Goal: Task Accomplishment & Management: Use online tool/utility

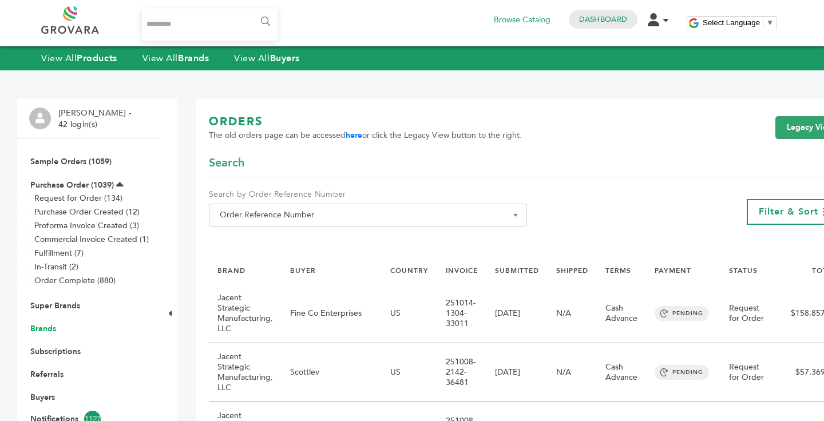
click at [52, 328] on link "Brands" at bounding box center [43, 328] width 26 height 11
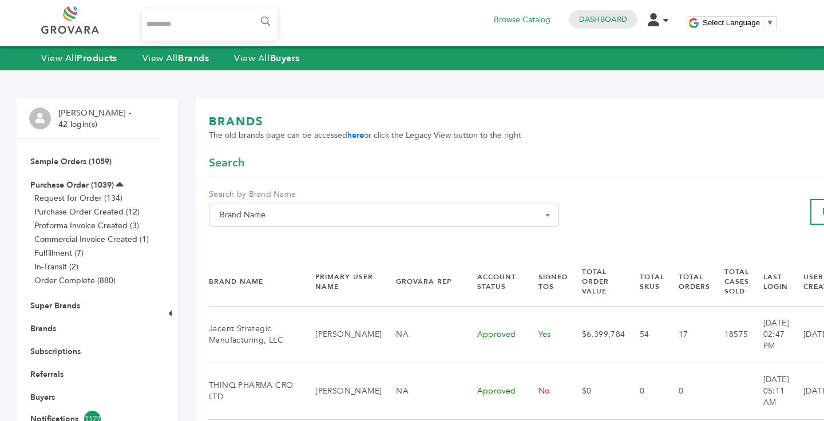
click at [244, 222] on span "Brand Name" at bounding box center [384, 215] width 338 height 16
click at [234, 239] on input "Search" at bounding box center [372, 236] width 320 height 14
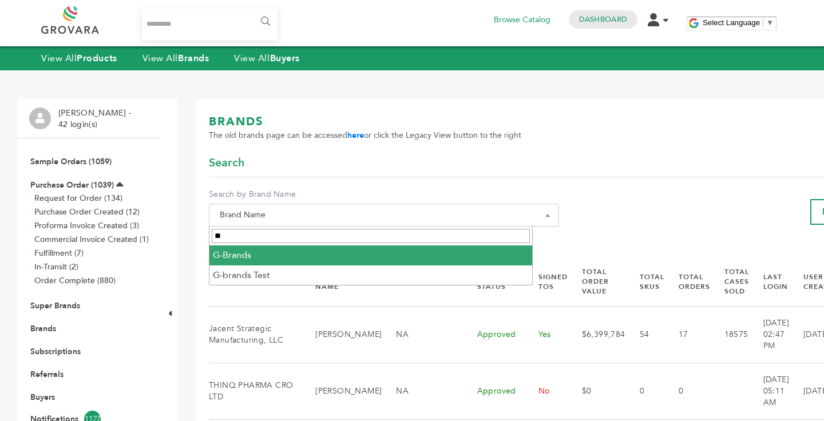
type input "**"
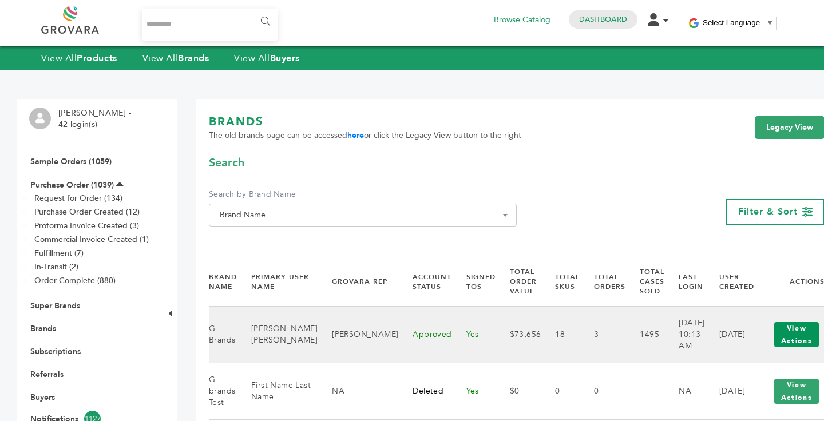
click at [774, 322] on button "View Actions" at bounding box center [796, 334] width 45 height 25
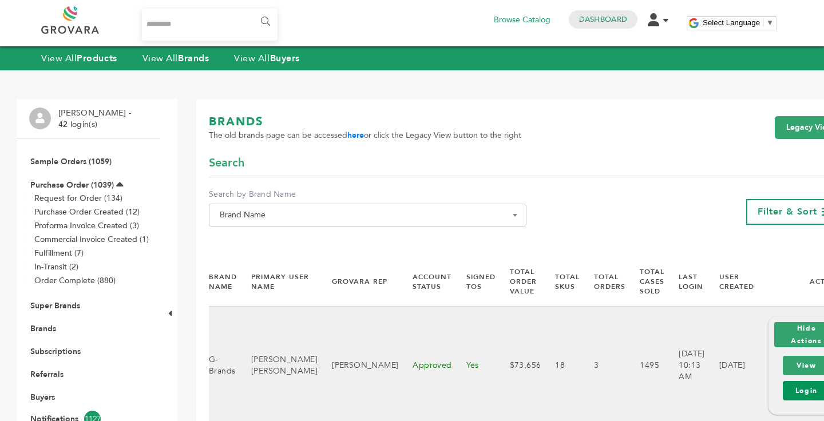
click at [783, 389] on link "Login" at bounding box center [806, 390] width 47 height 19
